Goal: Task Accomplishment & Management: Understand process/instructions

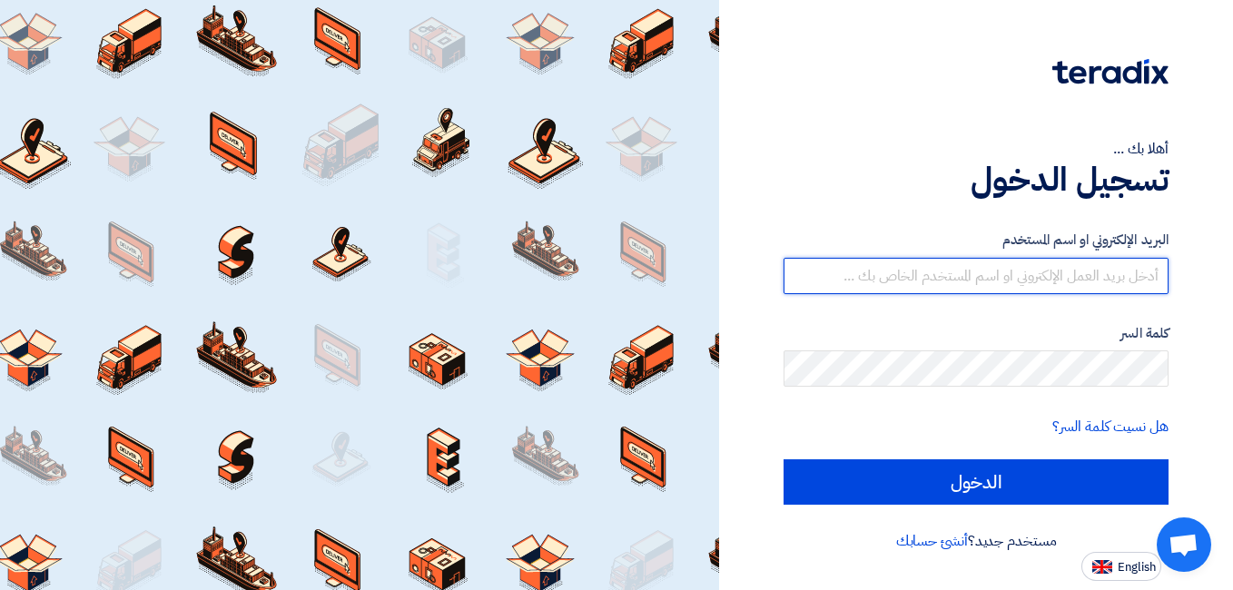
click at [973, 274] on input "text" at bounding box center [976, 276] width 385 height 36
click at [975, 273] on input "text" at bounding box center [976, 276] width 385 height 36
drag, startPoint x: 975, startPoint y: 273, endPoint x: 960, endPoint y: 273, distance: 15.4
click at [960, 273] on input "text" at bounding box center [976, 276] width 385 height 36
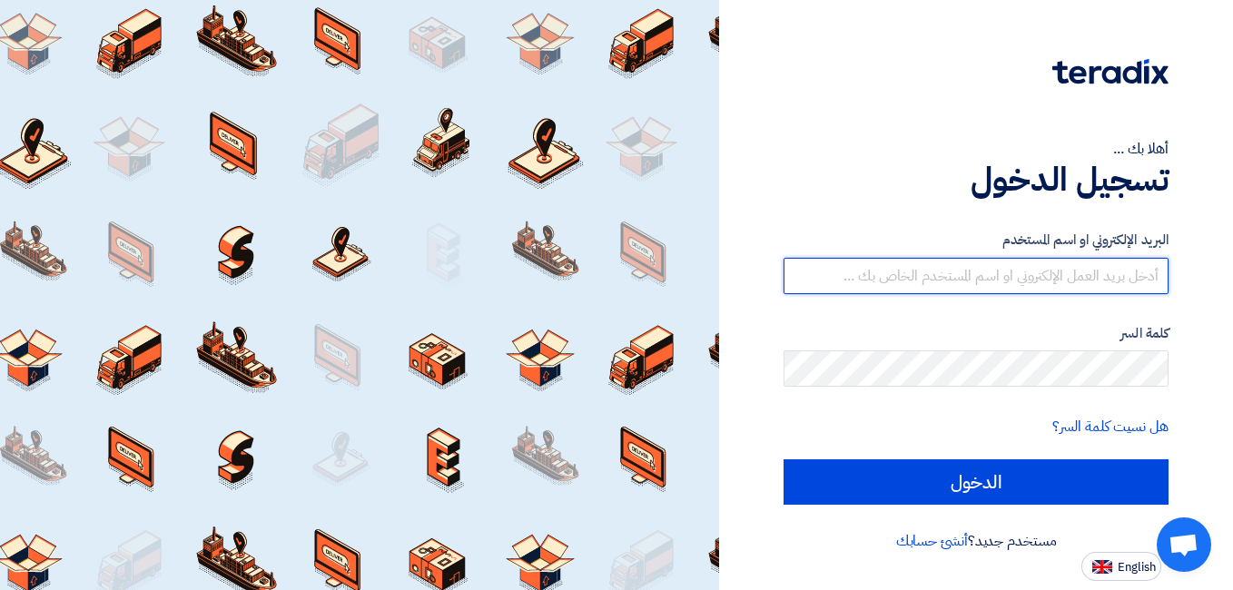
click at [960, 273] on input "text" at bounding box center [976, 276] width 385 height 36
click at [979, 292] on input "text" at bounding box center [976, 276] width 385 height 36
click at [977, 286] on input "text" at bounding box center [976, 276] width 385 height 36
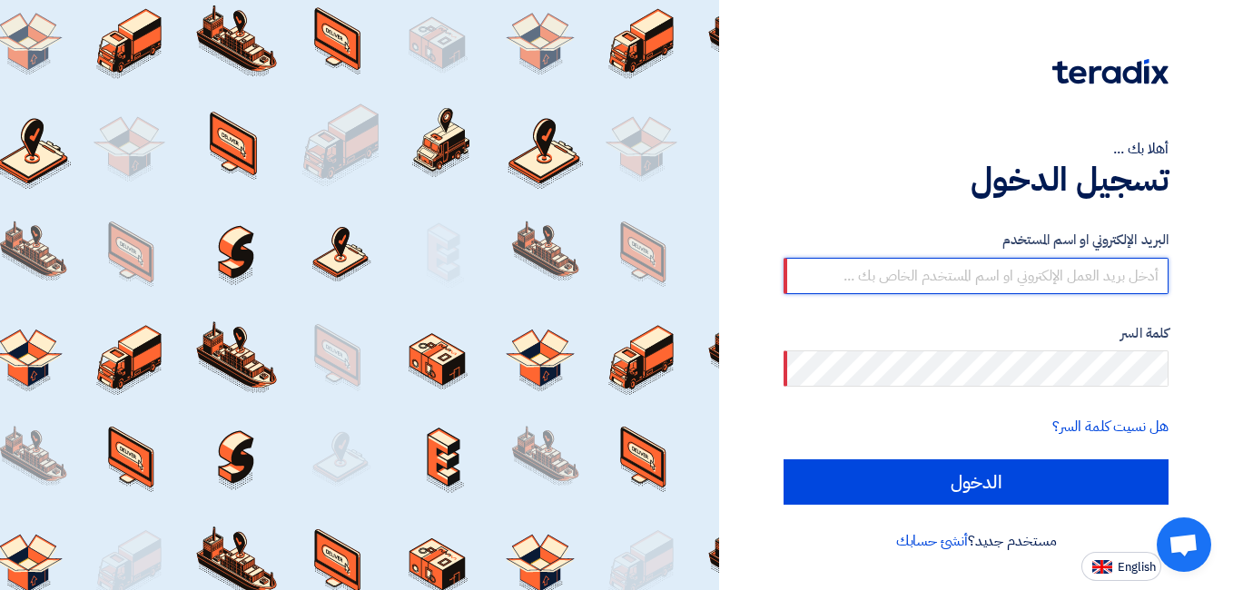
click at [877, 281] on input "text" at bounding box center [976, 276] width 385 height 36
paste input "[PERSON_NAME][EMAIL_ADDRESS][DOMAIN_NAME]"
type input "[PERSON_NAME][EMAIL_ADDRESS][DOMAIN_NAME]"
drag, startPoint x: 958, startPoint y: 275, endPoint x: 1184, endPoint y: 298, distance: 227.3
click at [1201, 302] on div "أهلا بك ... تسجيل الدخول البريد الإلكتروني او اسم المستخدم Omar.hiekal@protec-e…" at bounding box center [976, 290] width 487 height 581
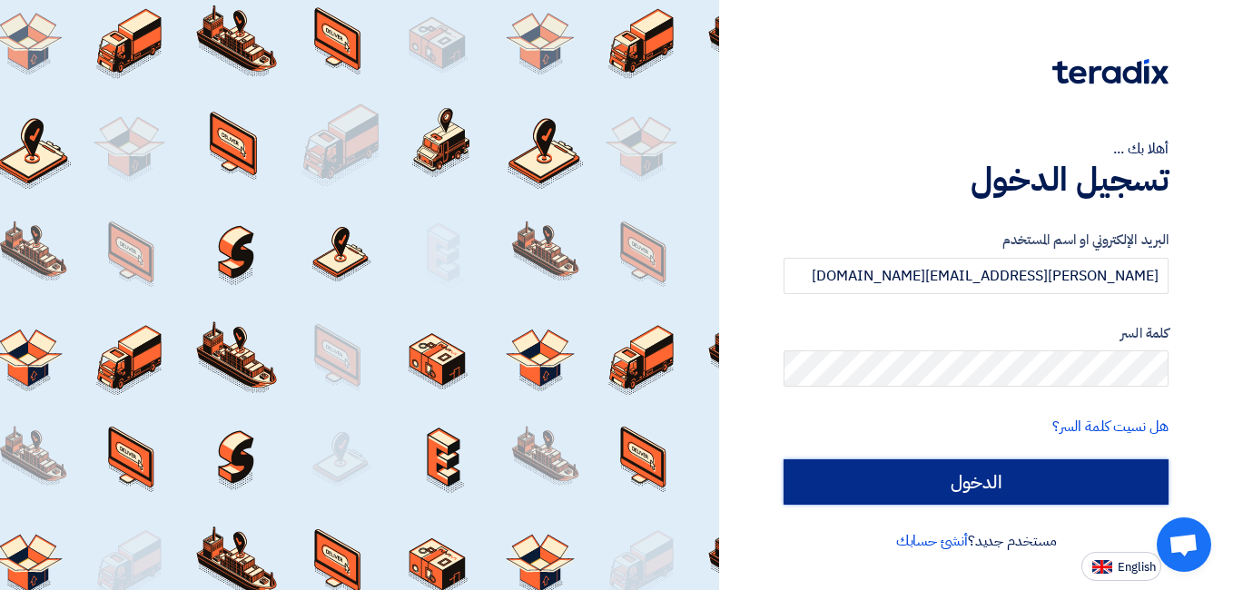
click at [943, 465] on input "الدخول" at bounding box center [976, 482] width 385 height 45
type input "Sign in"
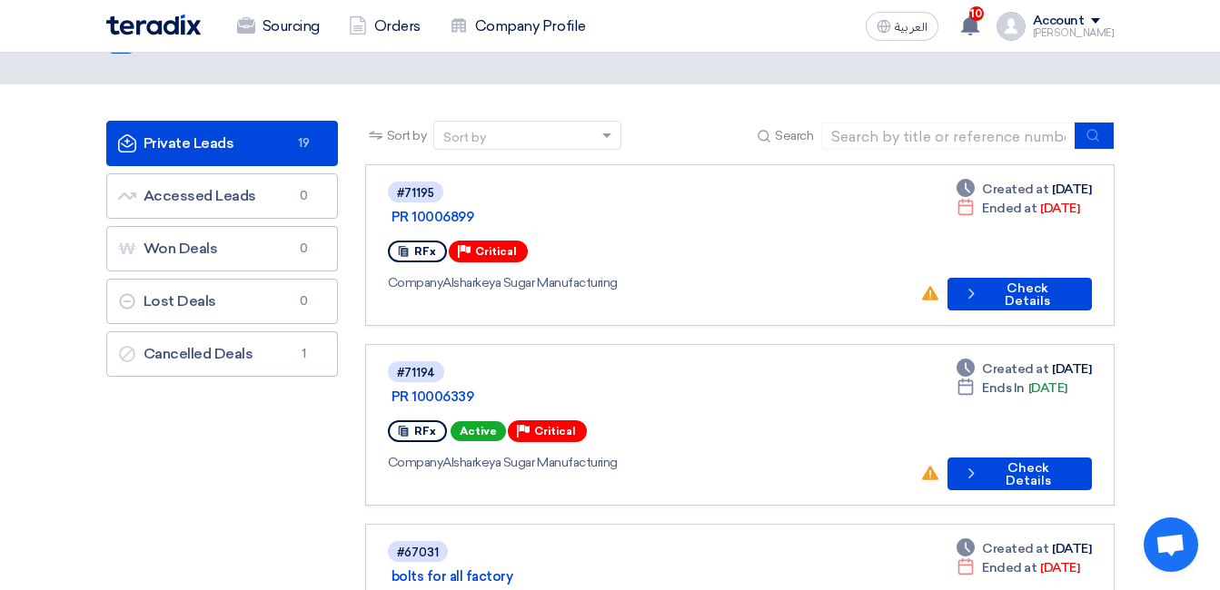
scroll to position [91, 0]
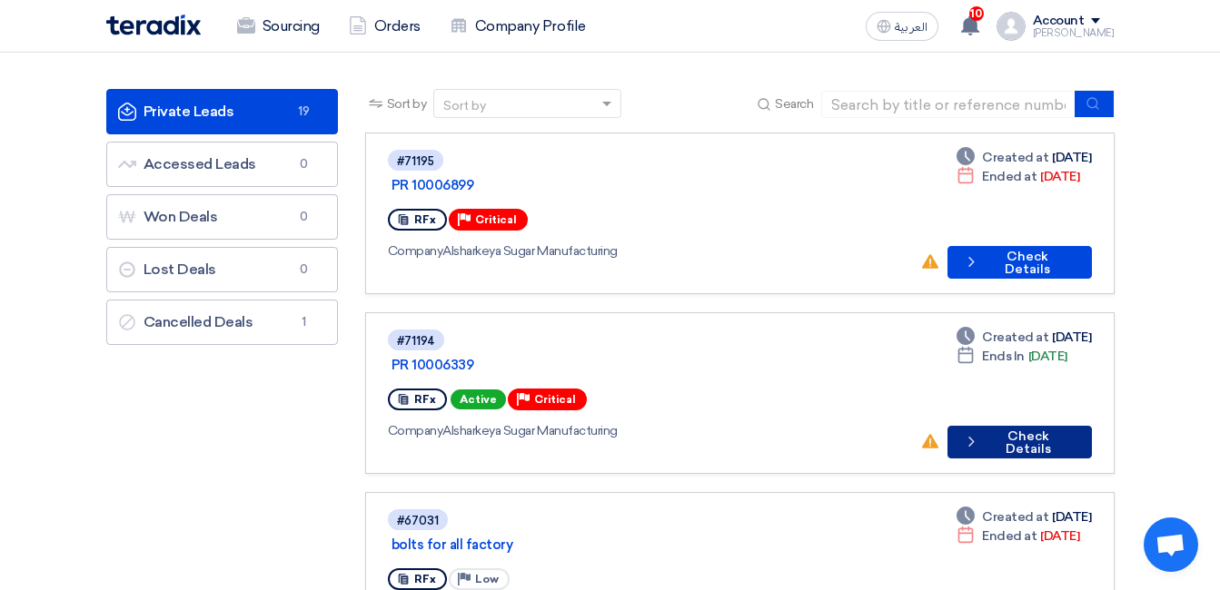
click at [980, 433] on icon "Check details" at bounding box center [971, 441] width 17 height 17
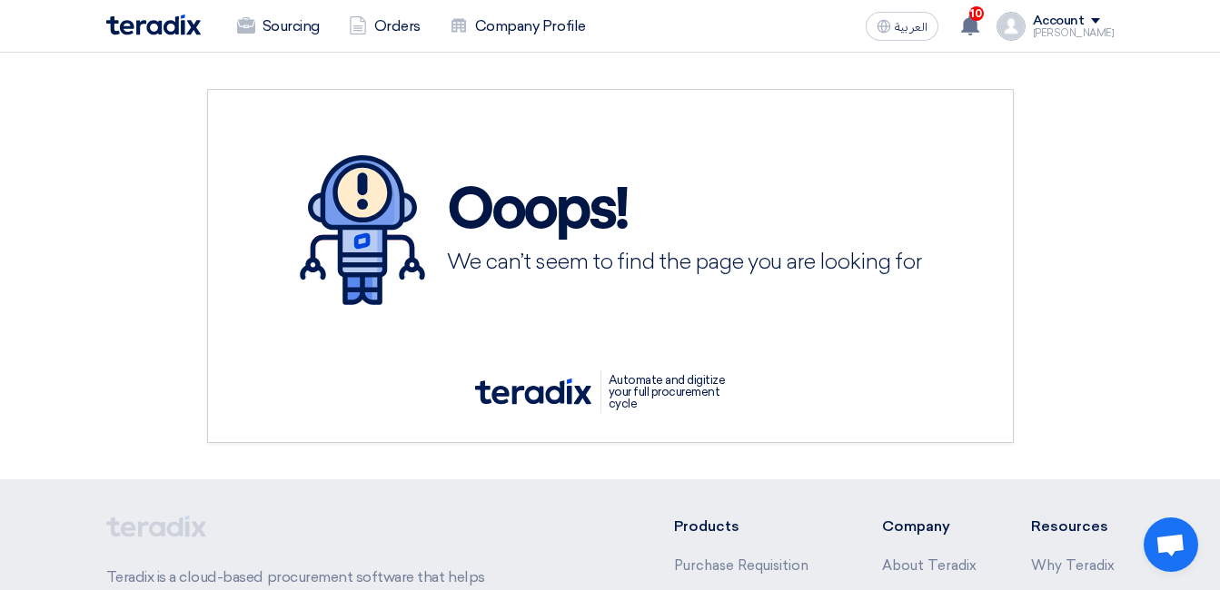
click at [341, 341] on div "Automate and digitize your full procurement cycle" at bounding box center [610, 377] width 754 height 72
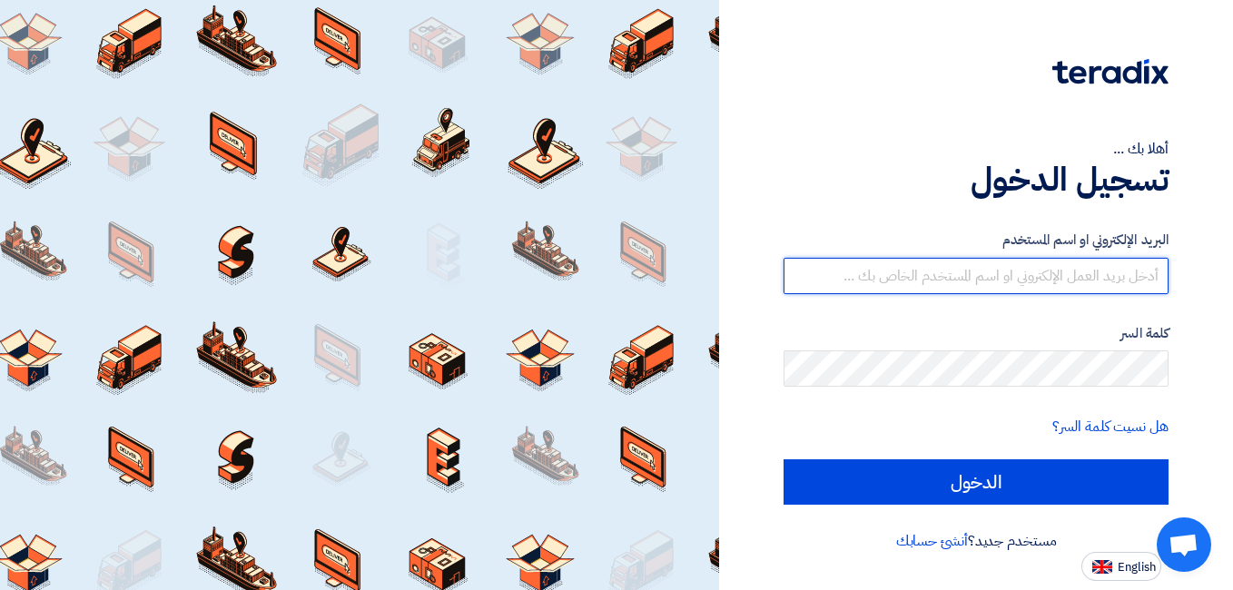
click at [919, 273] on input "text" at bounding box center [976, 276] width 385 height 36
paste input "[PERSON_NAME][EMAIL_ADDRESS][DOMAIN_NAME]"
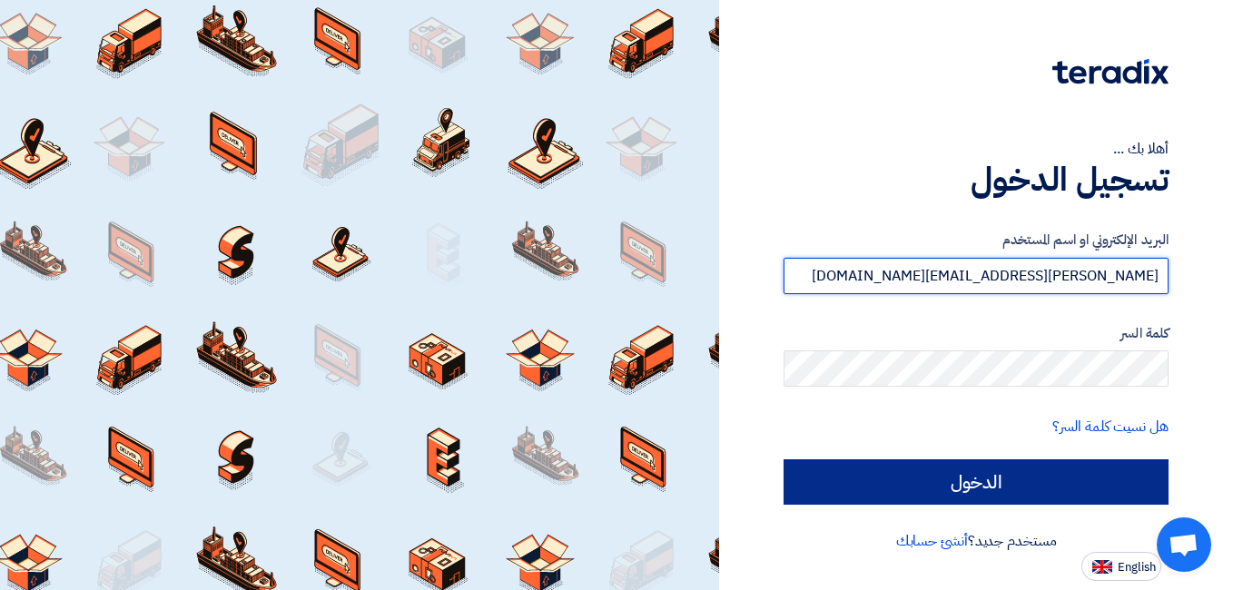
type input "[PERSON_NAME][EMAIL_ADDRESS][DOMAIN_NAME]"
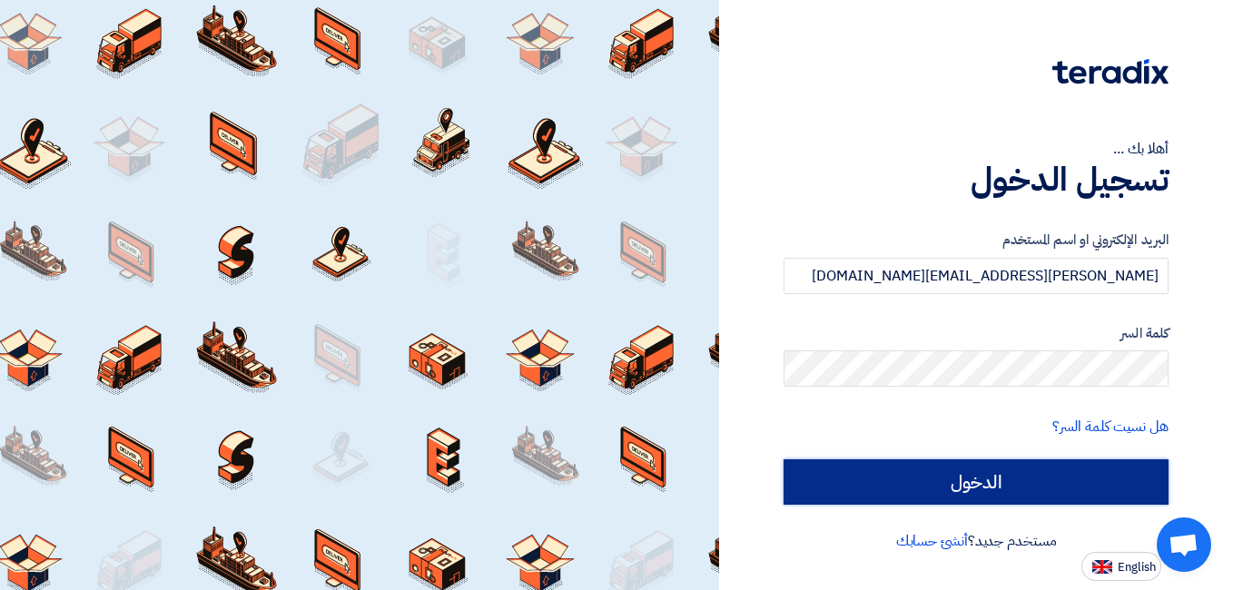
click at [962, 475] on input "الدخول" at bounding box center [976, 482] width 385 height 45
type input "Sign in"
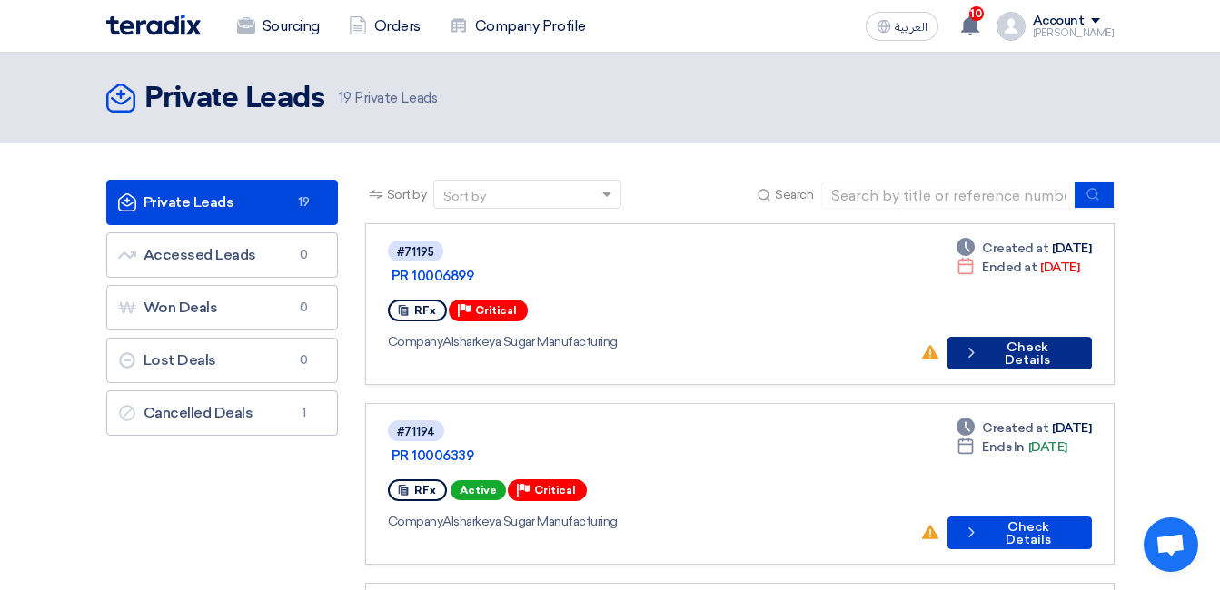
click at [1018, 337] on button "Check details Check Details" at bounding box center [1019, 353] width 144 height 33
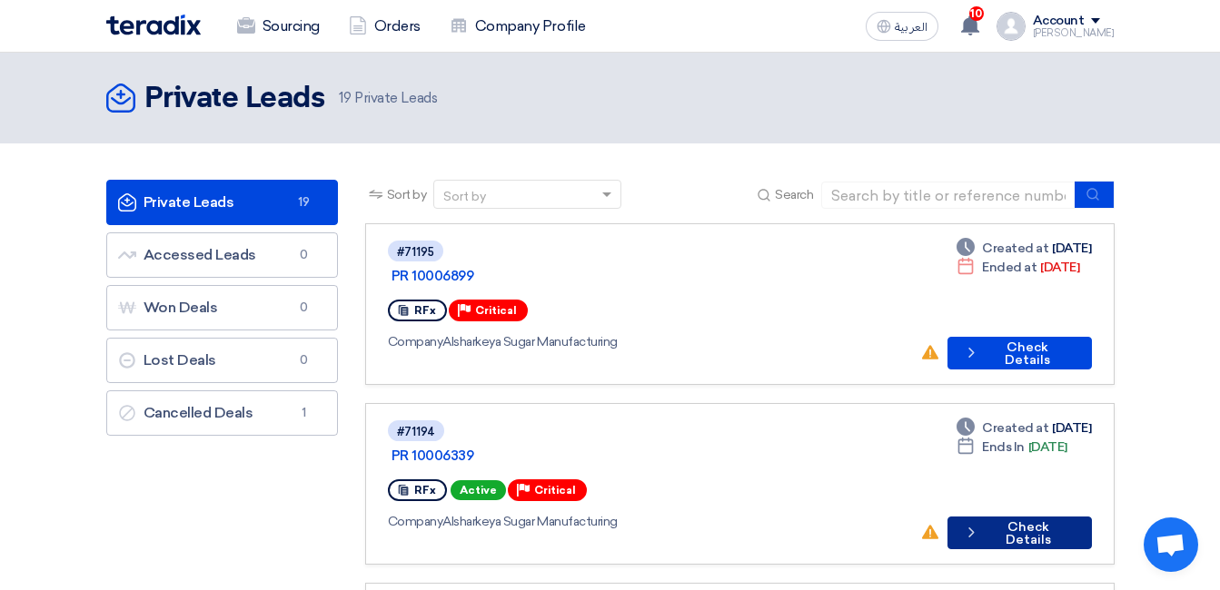
click at [1015, 517] on button "Check details Check Details" at bounding box center [1019, 533] width 144 height 33
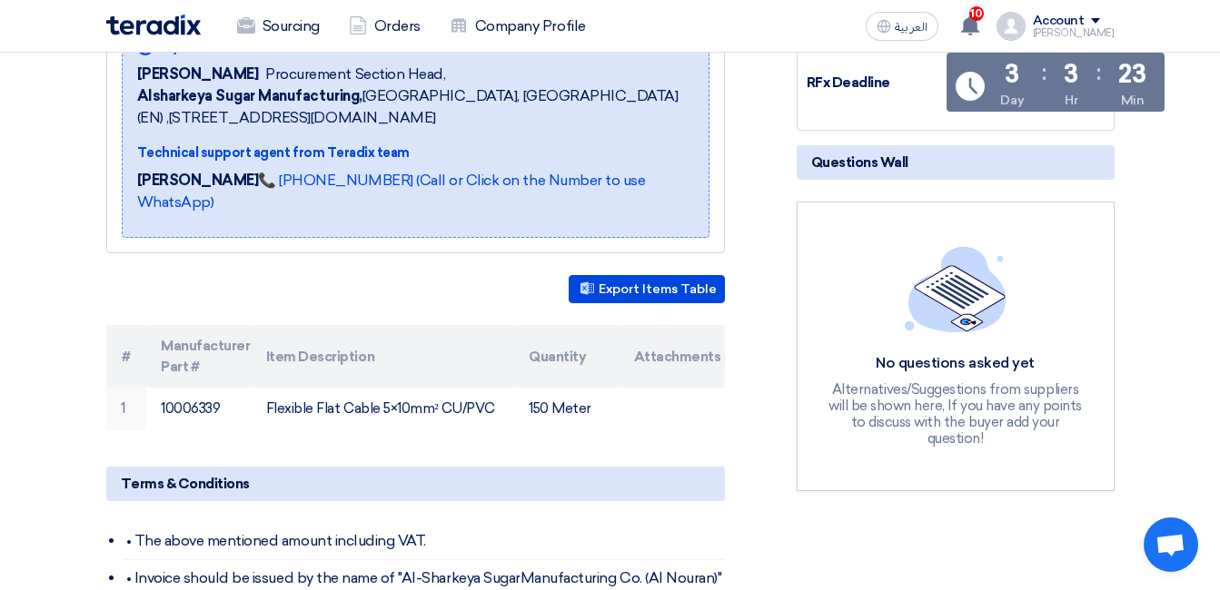
scroll to position [272, 0]
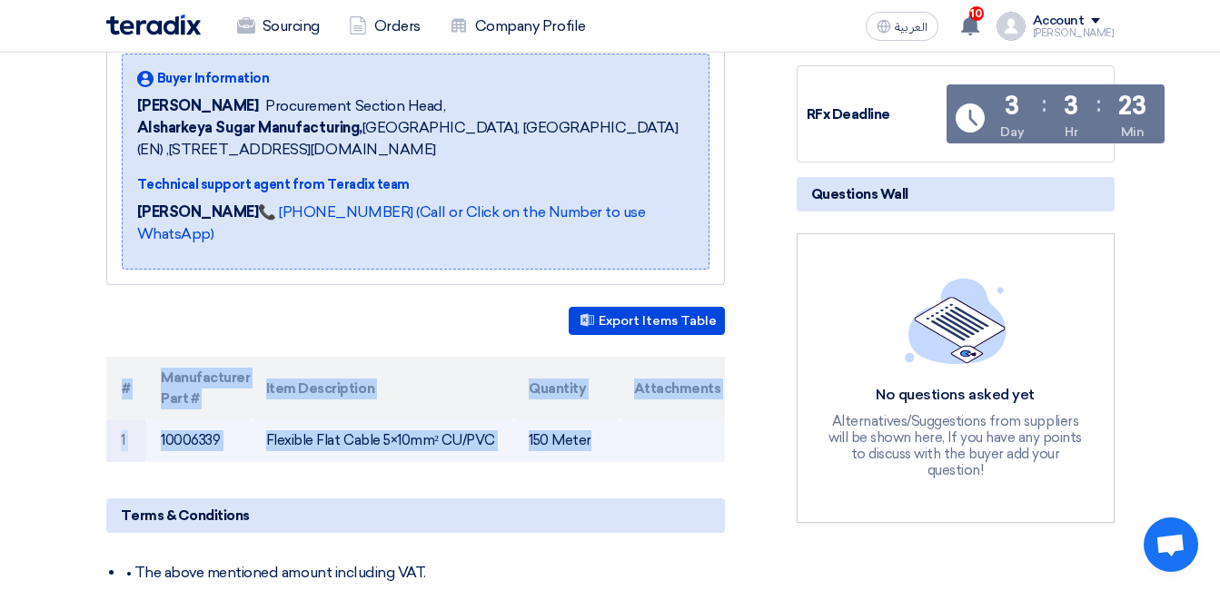
drag, startPoint x: 105, startPoint y: 335, endPoint x: 626, endPoint y: 420, distance: 527.3
click at [626, 420] on table "# Manufacturer Part # Item Description Quantity Attachments 1 10006339 Flexible…" at bounding box center [415, 409] width 618 height 105
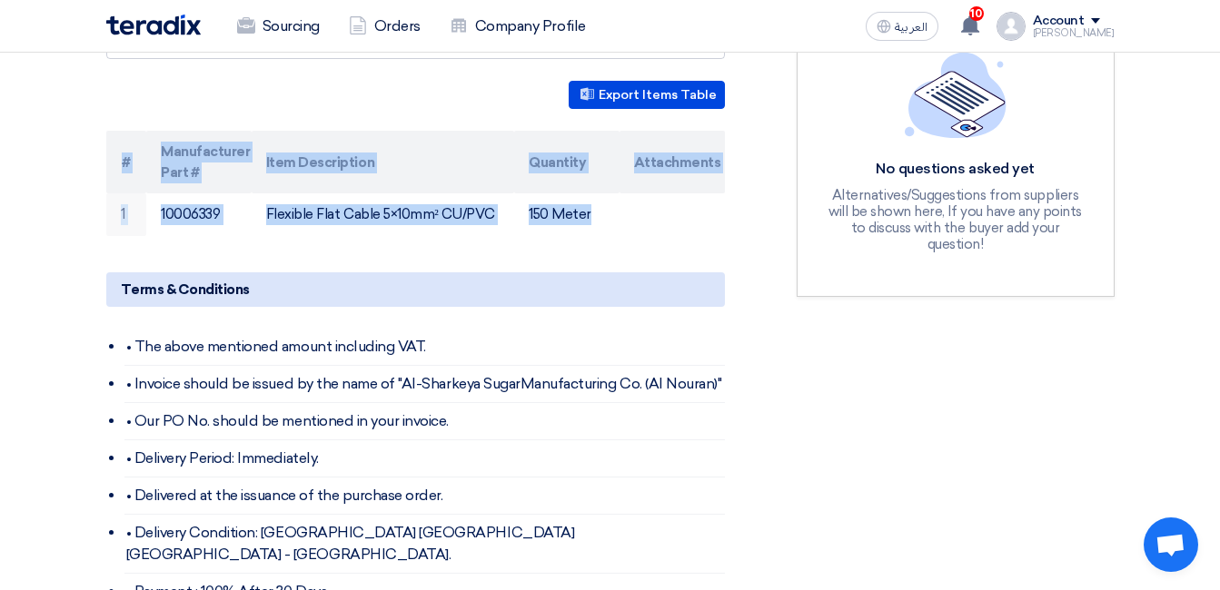
scroll to position [454, 0]
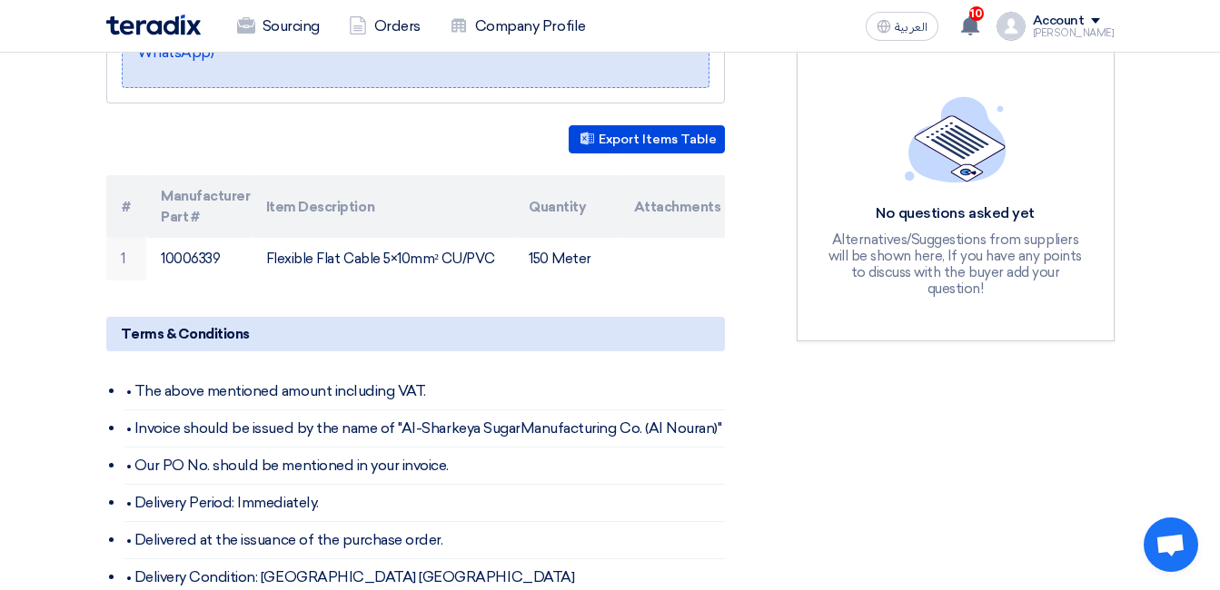
click at [72, 278] on section "PR 10006339 Buyer Information Mohamed Samaan Procurement Section Head, Alsharke…" at bounding box center [610, 401] width 1220 height 1235
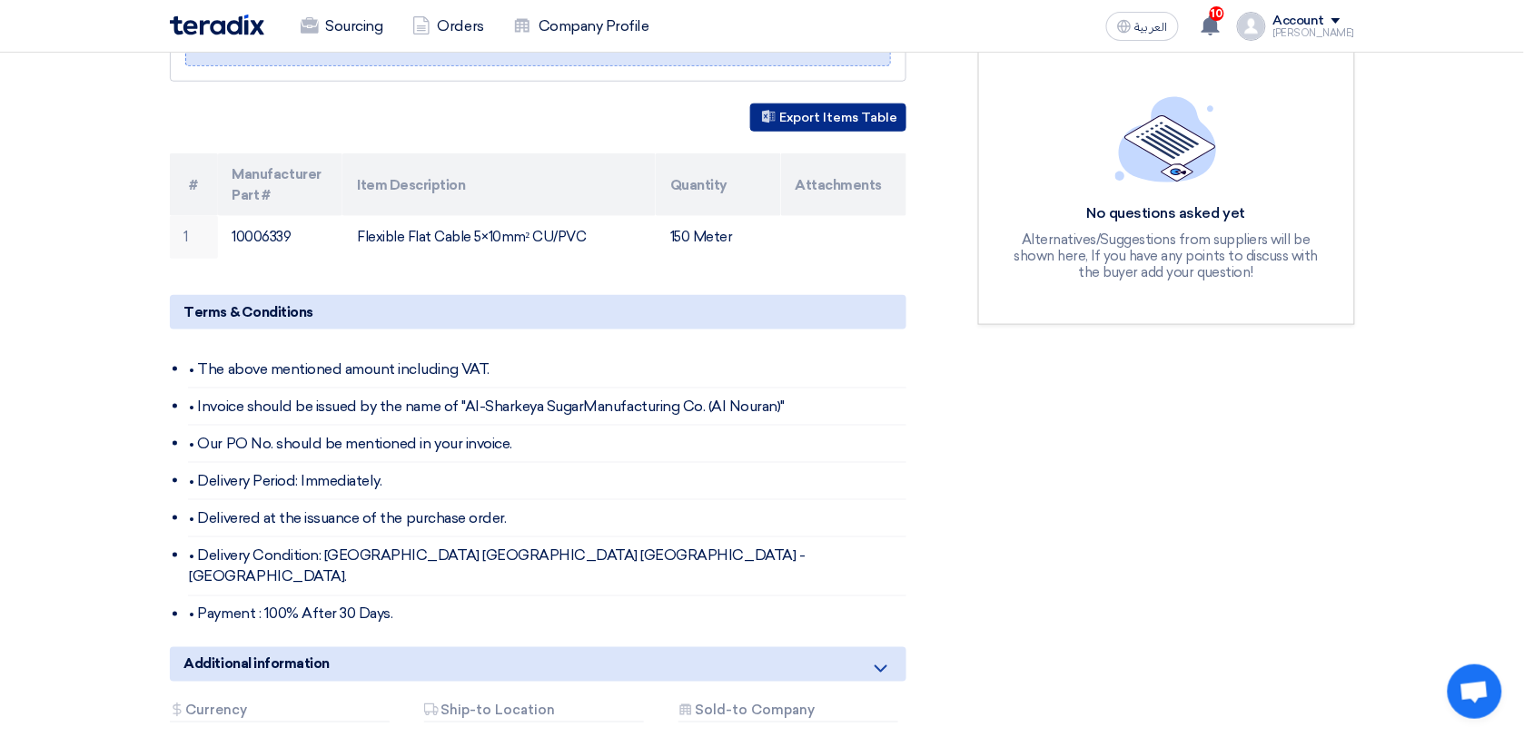
click at [796, 109] on button "Export Items Table" at bounding box center [828, 118] width 156 height 28
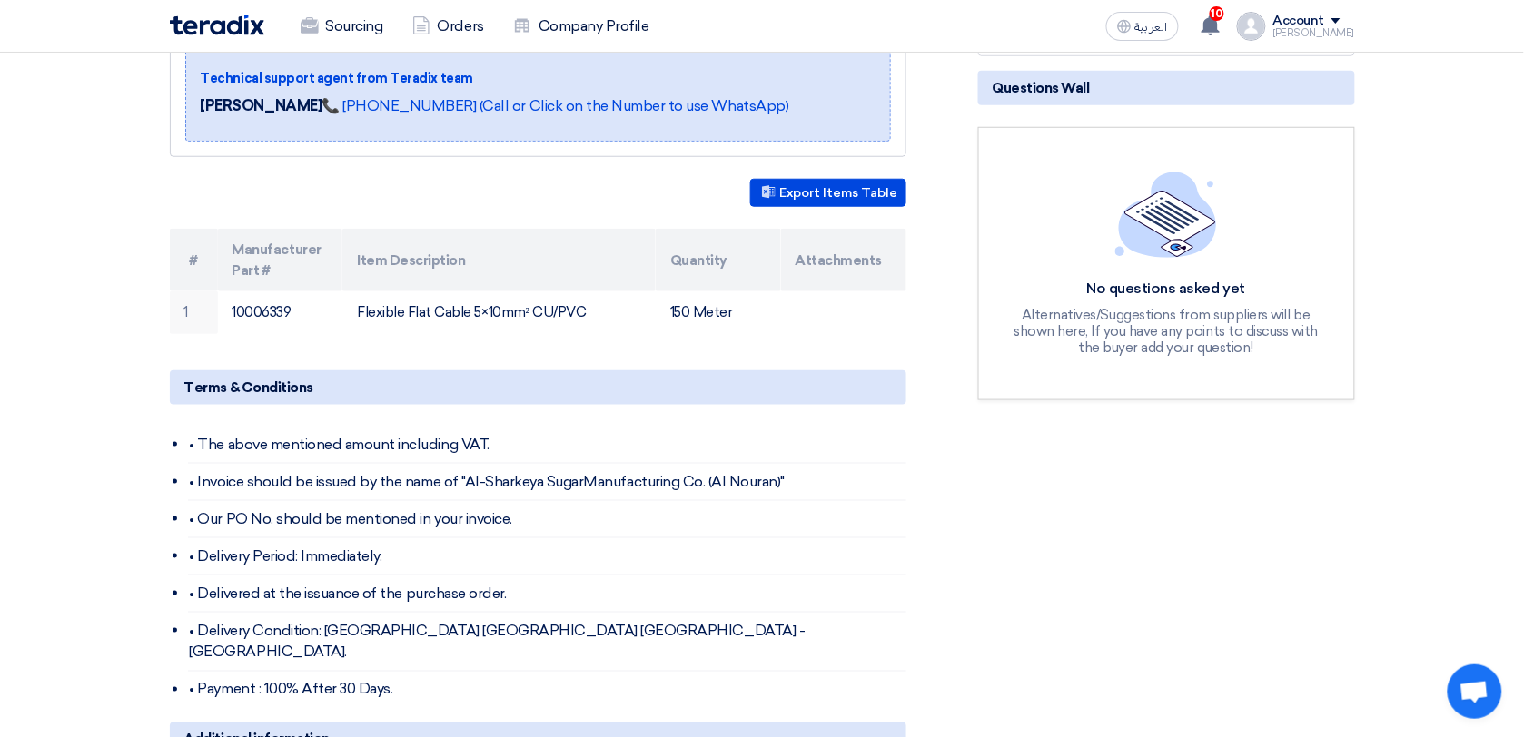
scroll to position [341, 0]
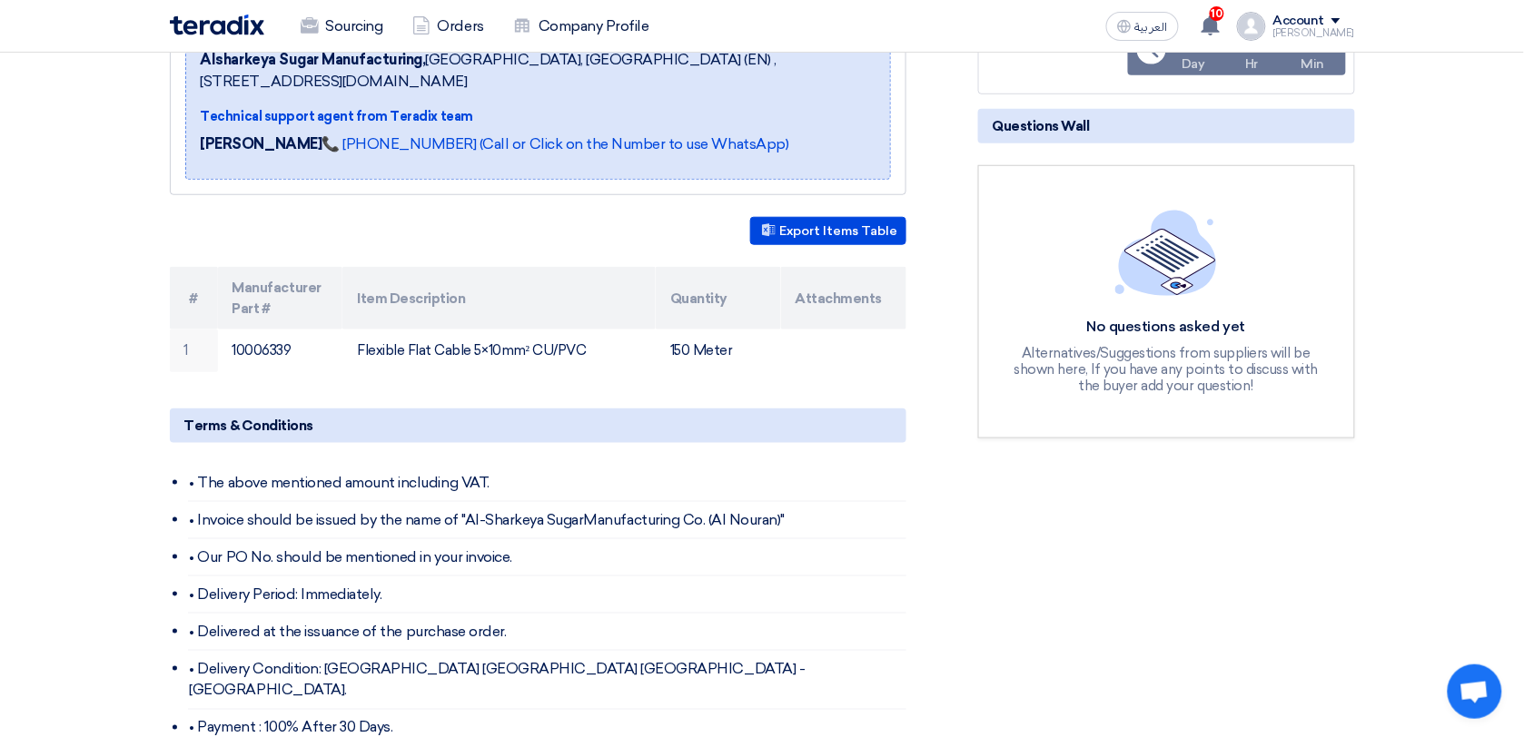
drag, startPoint x: 1005, startPoint y: 538, endPoint x: 981, endPoint y: 524, distance: 28.0
click at [1005, 538] on div "RFx Timeline RFx Deadline Time Remaining 3 Day : 3 Hr : 20 Min Questions Wall N…" at bounding box center [1166, 470] width 404 height 1072
click at [96, 319] on section "PR 10006339 Buyer Information Mohamed Samaan Procurement Section Head, Alsharke…" at bounding box center [762, 494] width 1524 height 1195
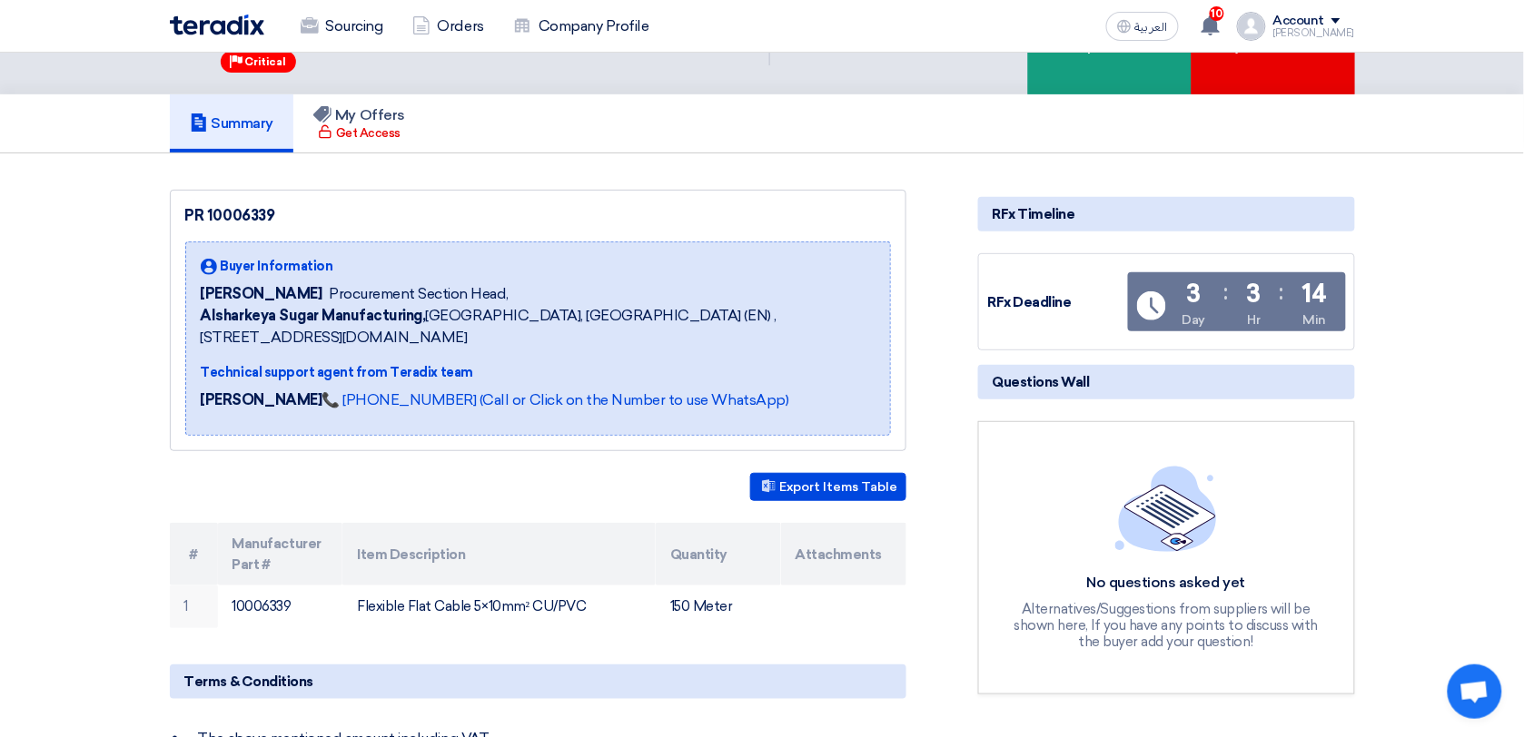
scroll to position [23, 0]
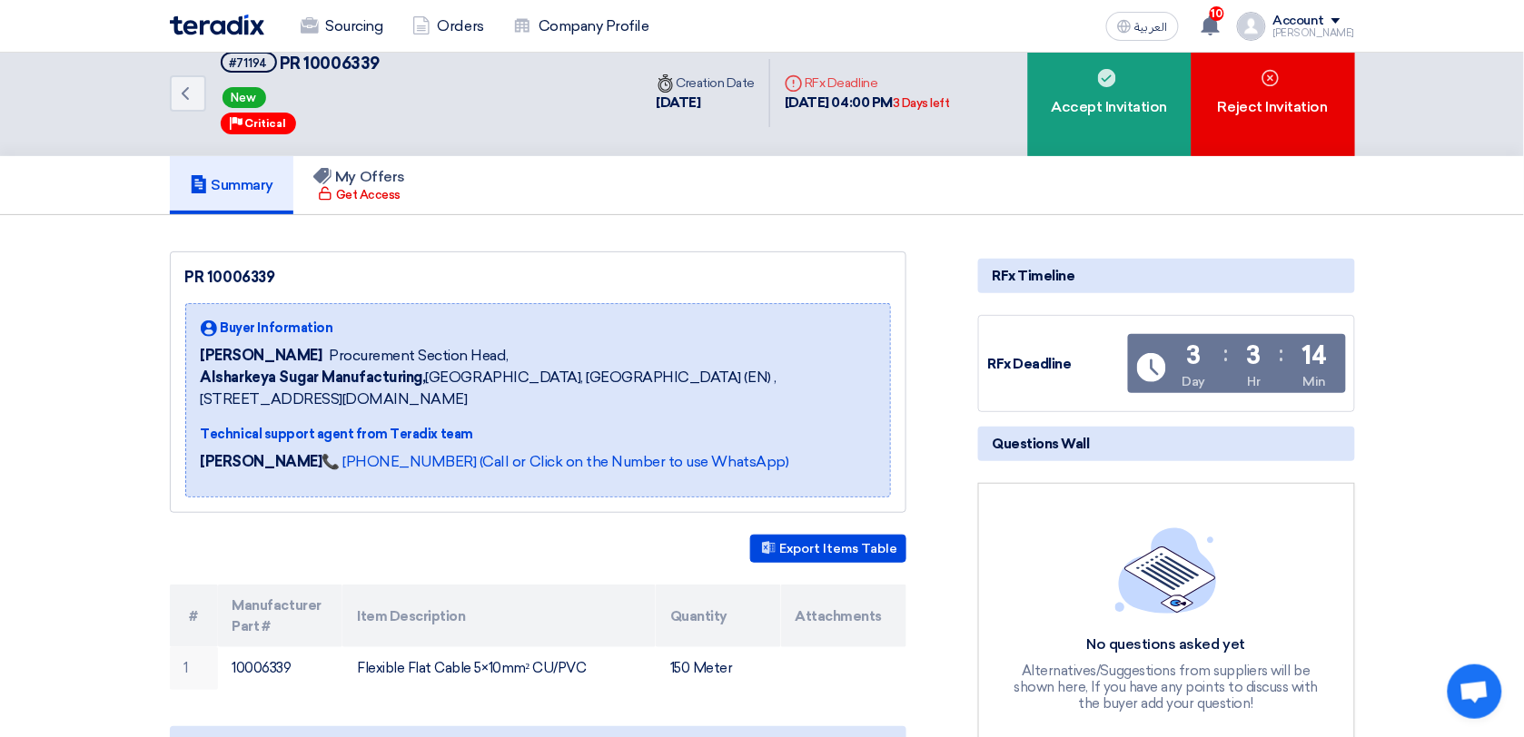
click at [238, 277] on div "PR 10006339" at bounding box center [538, 278] width 706 height 22
copy div "PR 10006339"
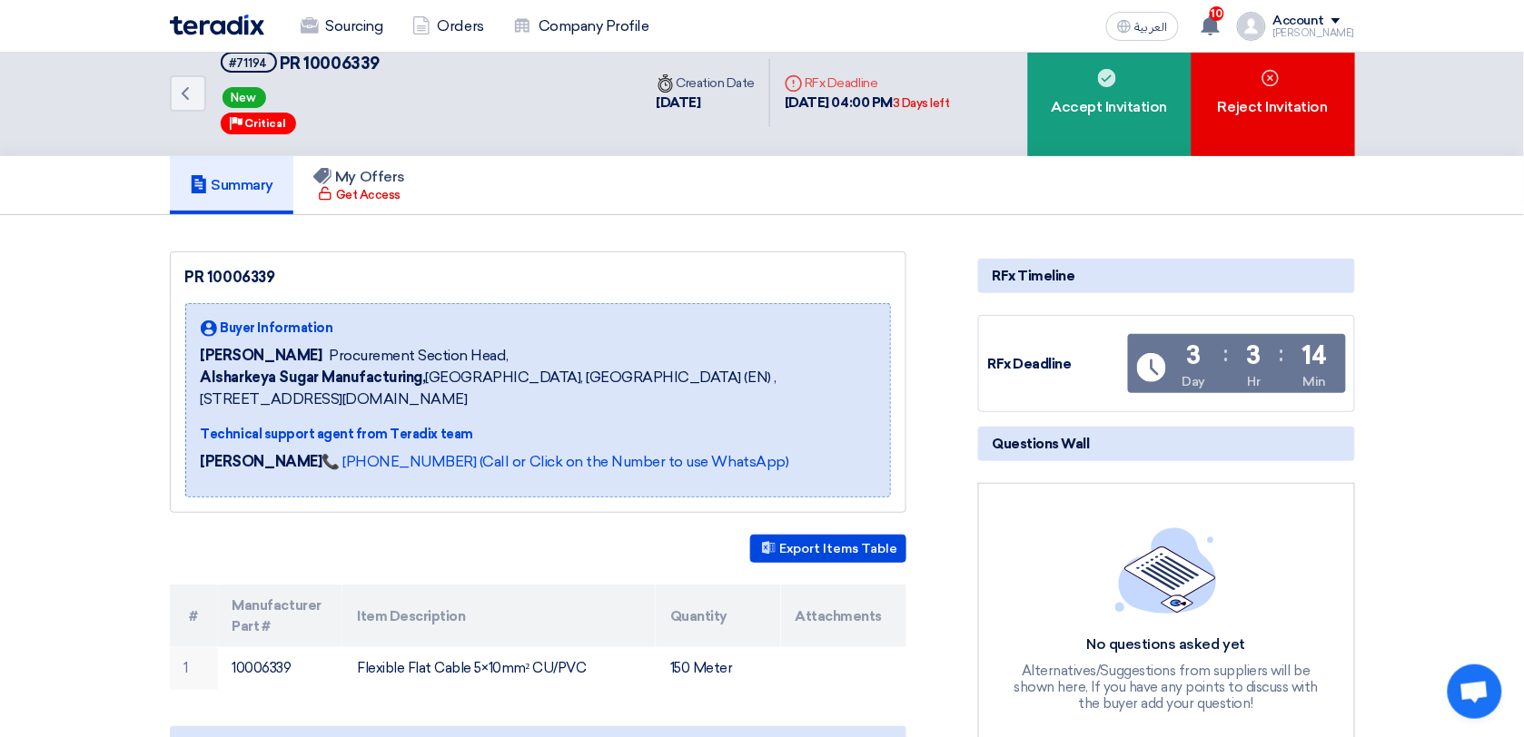
click at [307, 350] on span "Mohamed Samaan" at bounding box center [262, 356] width 122 height 22
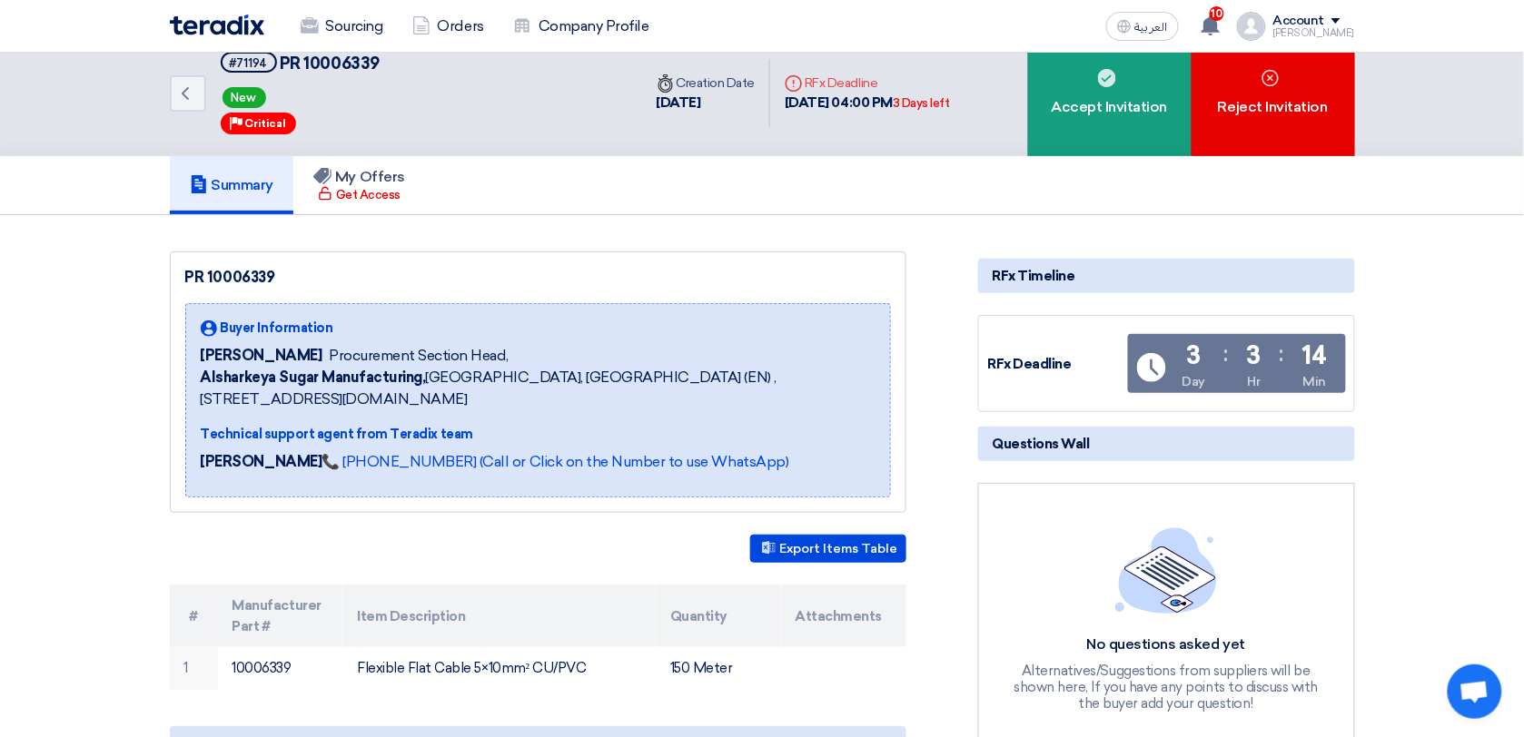
drag, startPoint x: 307, startPoint y: 350, endPoint x: 514, endPoint y: 354, distance: 207.1
click at [514, 354] on div "Mohamed Samaan Procurement Section Head," at bounding box center [538, 356] width 675 height 22
drag, startPoint x: 514, startPoint y: 354, endPoint x: 189, endPoint y: 354, distance: 325.1
click at [189, 354] on div "Buyer Information Mohamed Samaan Procurement Section Head, Alsharkeya Sugar Man…" at bounding box center [538, 400] width 706 height 194
copy div "Mohamed Samaan Procurement Section Head,"
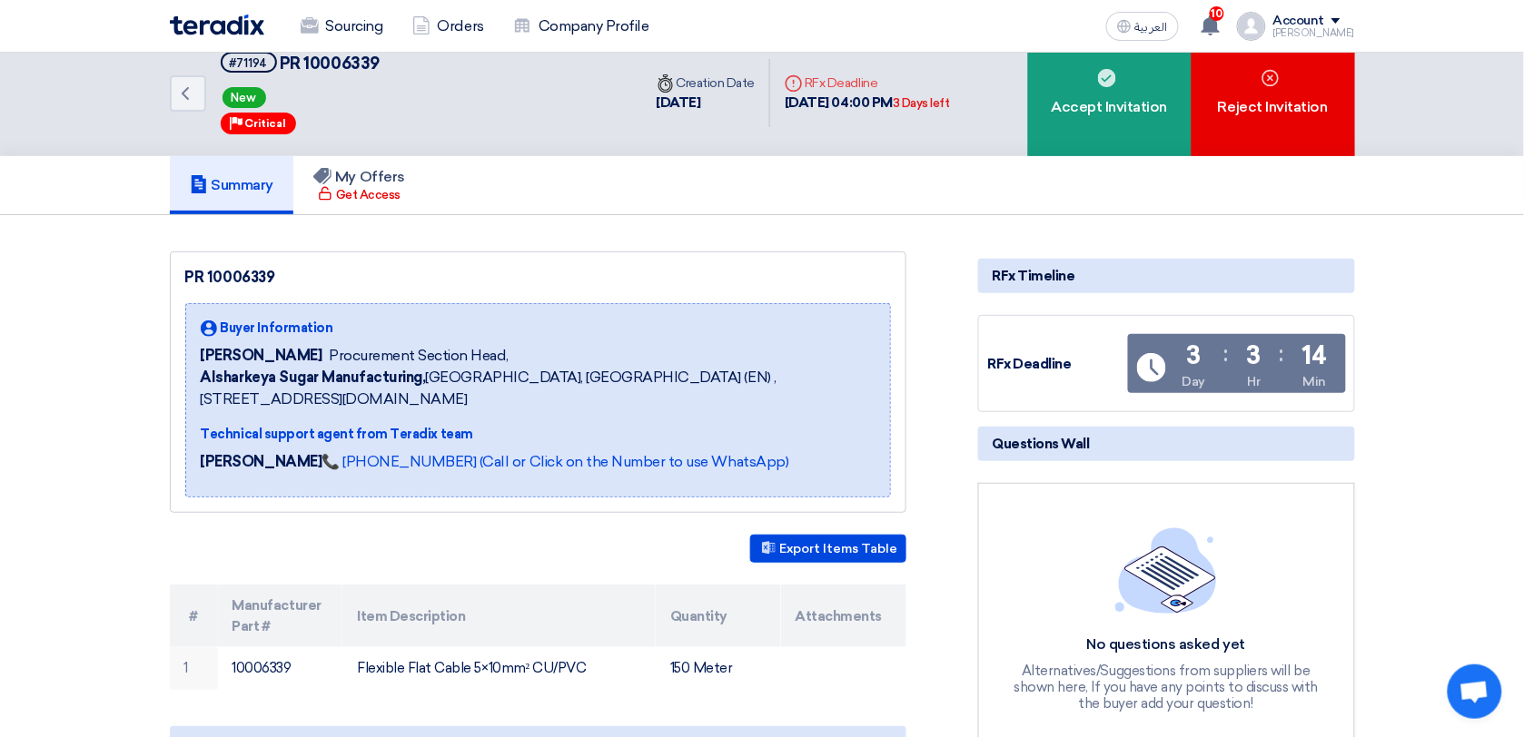
click at [968, 193] on div "Summary My Offers Get Access" at bounding box center [762, 185] width 1185 height 58
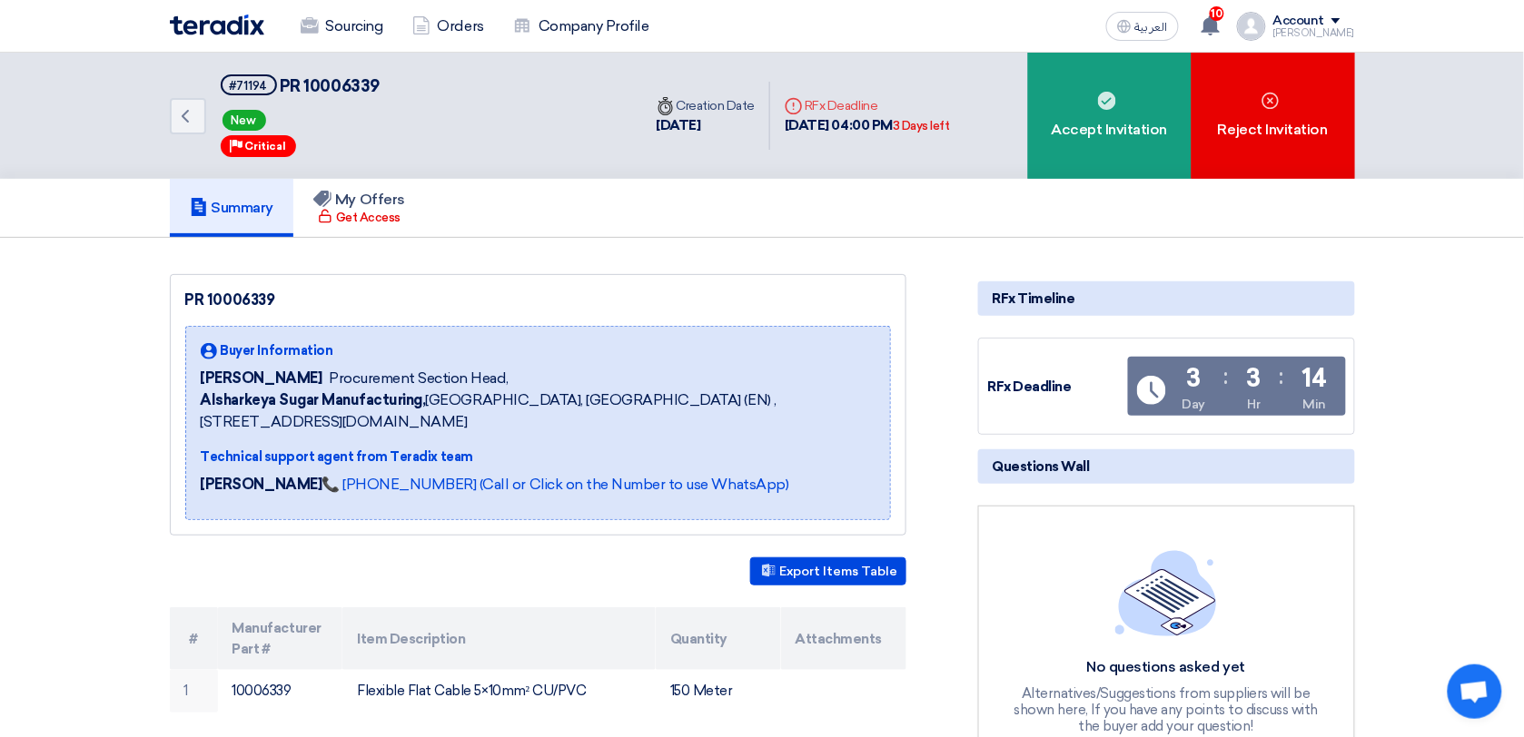
drag, startPoint x: 831, startPoint y: 101, endPoint x: 920, endPoint y: 124, distance: 92.1
click at [920, 124] on div "Deadline RFx Deadline 4 Sep, 2025 04:00 PM 3 Days left" at bounding box center [867, 116] width 165 height 40
copy div "Deadline 4 Sep, 2025 04:00 PM"
